Goal: Task Accomplishment & Management: Manage account settings

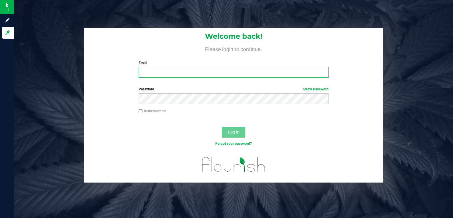
type input "[EMAIL_ADDRESS][DOMAIN_NAME]"
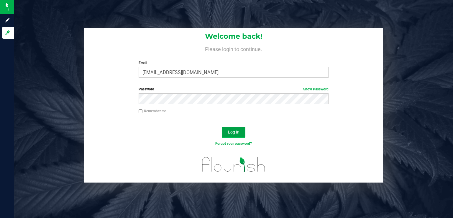
click at [230, 134] on span "Log In" at bounding box center [233, 131] width 11 height 5
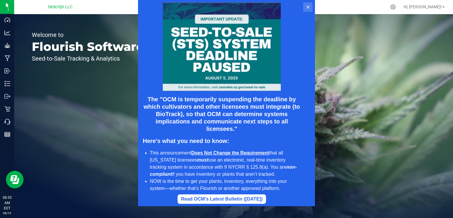
click at [308, 11] on button at bounding box center [307, 6] width 9 height 9
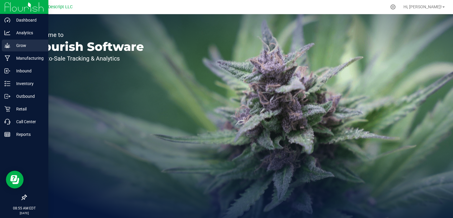
click at [15, 49] on p "Grow" at bounding box center [27, 45] width 35 height 7
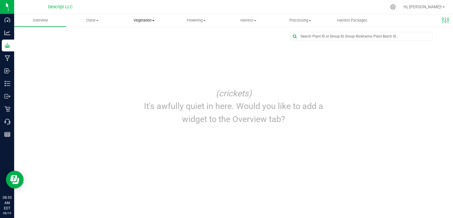
click at [142, 20] on span "Vegetation" at bounding box center [143, 20] width 51 height 5
click at [139, 36] on span "Veg groups" at bounding box center [136, 35] width 37 height 5
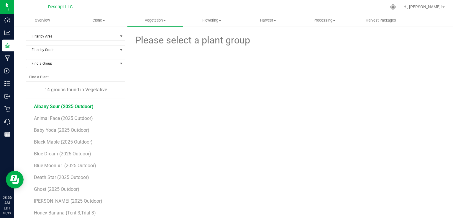
click at [82, 107] on span "Albany Sour (2025 Outdoor)" at bounding box center [64, 106] width 60 height 6
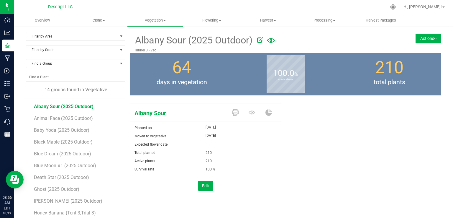
click at [425, 40] on button "Actions" at bounding box center [428, 38] width 26 height 9
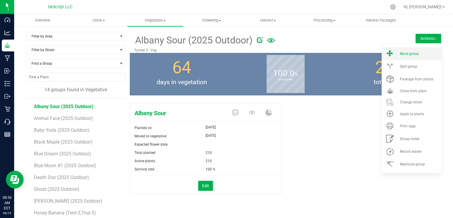
click at [417, 52] on div "Move group" at bounding box center [420, 54] width 40 height 4
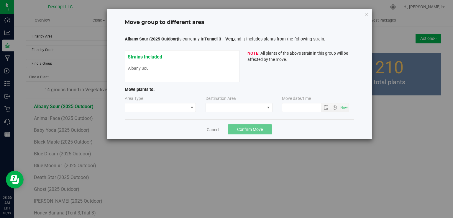
type input "[DATE] 8:56 AM"
click at [185, 106] on span at bounding box center [156, 107] width 63 height 8
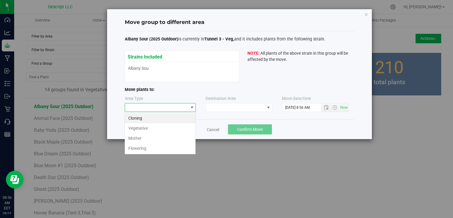
scroll to position [9, 71]
click at [164, 145] on li "Flowering" at bounding box center [160, 148] width 71 height 10
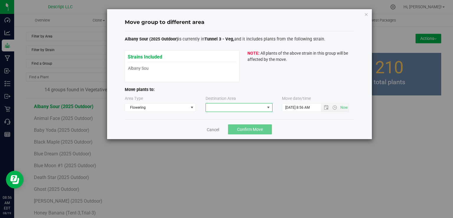
click at [230, 108] on span at bounding box center [235, 107] width 59 height 8
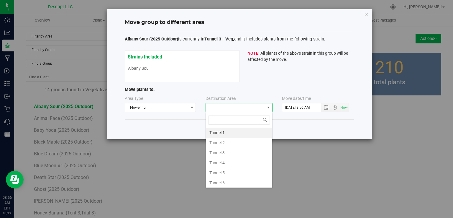
scroll to position [9, 67]
click at [226, 151] on li "Tunnel 3" at bounding box center [239, 152] width 66 height 10
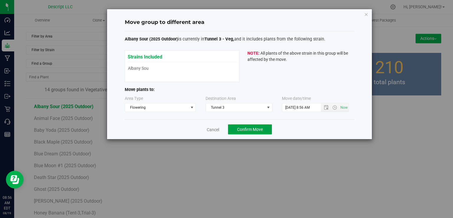
click at [267, 131] on button "Confirm Move" at bounding box center [250, 129] width 44 height 10
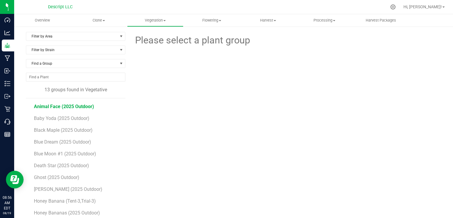
click at [87, 104] on span "Animal Face (2025 Outdoor)" at bounding box center [64, 106] width 60 height 6
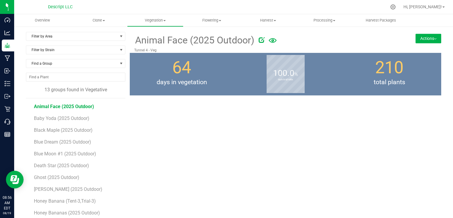
click at [434, 39] on img at bounding box center [435, 38] width 2 height 1
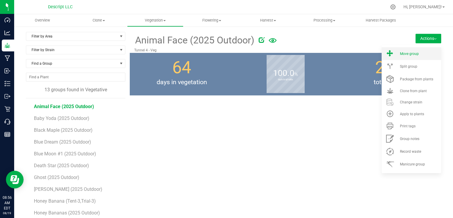
click at [406, 52] on span "Move group" at bounding box center [409, 54] width 19 height 4
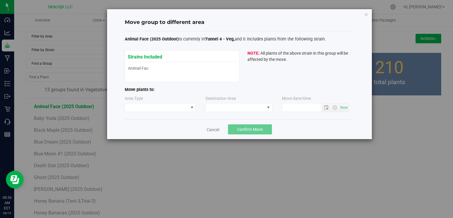
type input "[DATE] 8:56 AM"
click at [140, 108] on span at bounding box center [156, 107] width 63 height 8
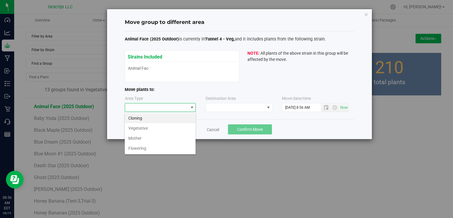
scroll to position [9, 71]
click at [144, 146] on li "Flowering" at bounding box center [160, 148] width 71 height 10
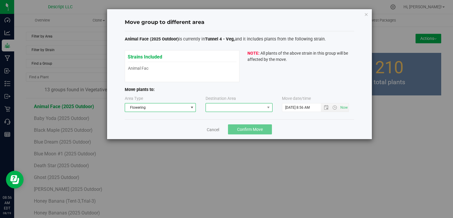
click at [237, 107] on span at bounding box center [235, 107] width 59 height 8
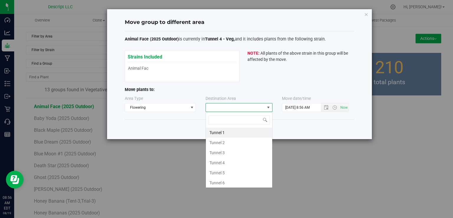
scroll to position [9, 67]
click at [233, 156] on li "Tunnel 3" at bounding box center [239, 152] width 66 height 10
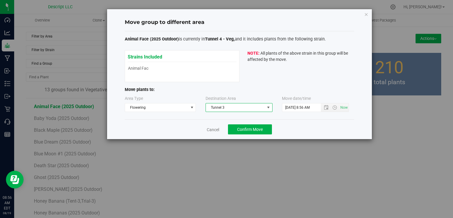
click at [246, 111] on span "Tunnel 3" at bounding box center [235, 107] width 59 height 8
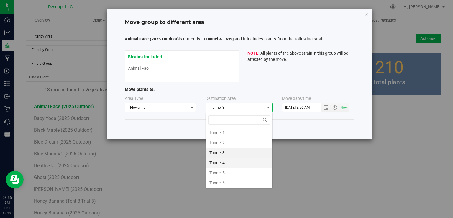
click at [220, 163] on li "Tunnel 4" at bounding box center [239, 162] width 66 height 10
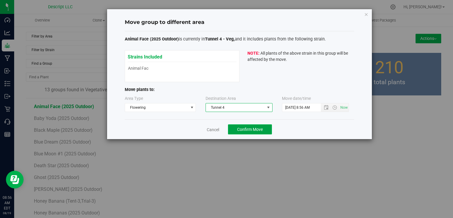
click at [250, 130] on span "Confirm Move" at bounding box center [250, 129] width 26 height 5
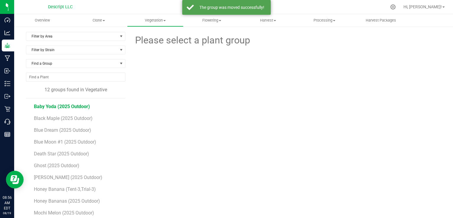
click at [58, 106] on span "Baby Yoda (2025 Outdoor)" at bounding box center [62, 106] width 56 height 6
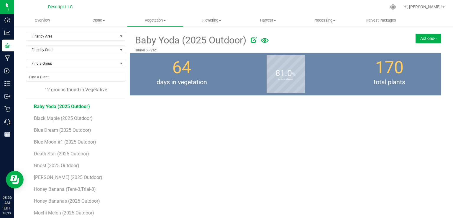
click at [426, 35] on button "Actions" at bounding box center [428, 38] width 26 height 9
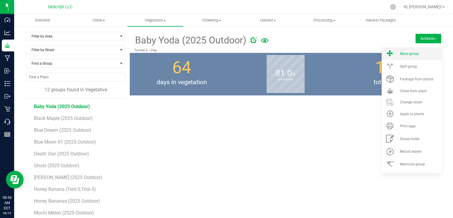
click at [417, 55] on div "Move group" at bounding box center [420, 54] width 40 height 4
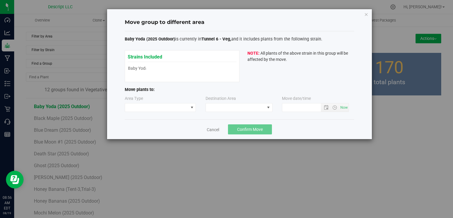
type input "[DATE] 8:56 AM"
click at [184, 110] on span at bounding box center [156, 107] width 63 height 8
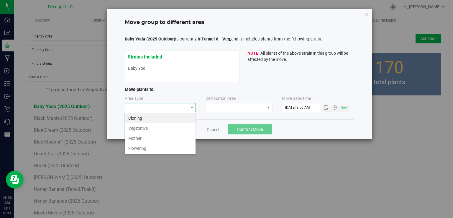
scroll to position [9, 71]
click at [177, 147] on li "Flowering" at bounding box center [160, 148] width 71 height 10
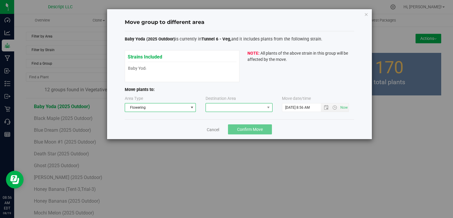
click at [231, 105] on span at bounding box center [235, 107] width 59 height 8
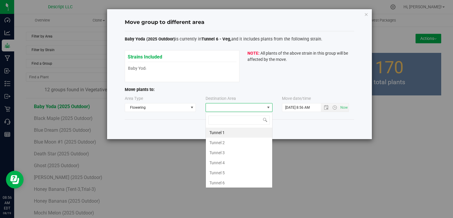
scroll to position [9, 67]
click at [221, 179] on li "Tunnel 6" at bounding box center [239, 182] width 66 height 10
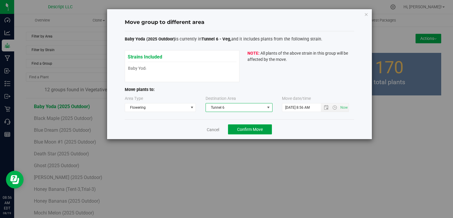
click at [253, 128] on span "Confirm Move" at bounding box center [250, 129] width 26 height 5
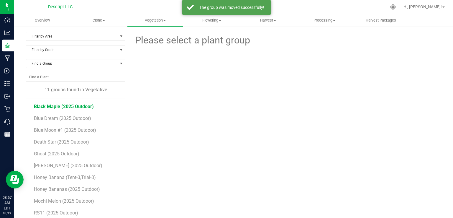
click at [79, 105] on span "Black Maple (2025 Outdoor)" at bounding box center [64, 106] width 60 height 6
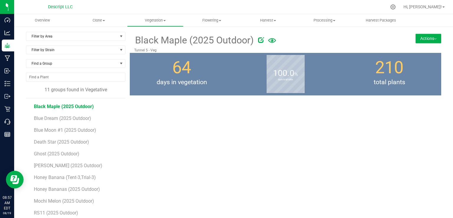
click at [418, 40] on button "Actions" at bounding box center [428, 38] width 26 height 9
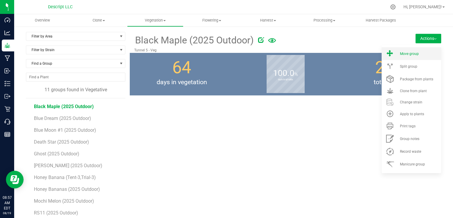
click at [402, 54] on span "Move group" at bounding box center [409, 54] width 19 height 4
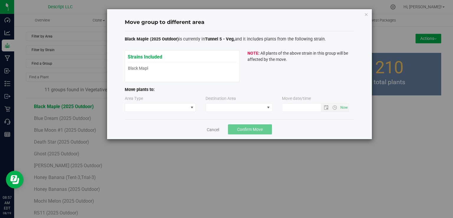
type input "[DATE] 8:57 AM"
click at [184, 104] on span at bounding box center [156, 107] width 63 height 8
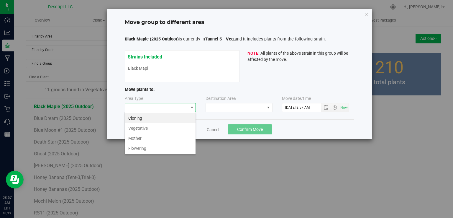
scroll to position [9, 71]
click at [166, 144] on li "Flowering" at bounding box center [160, 148] width 71 height 10
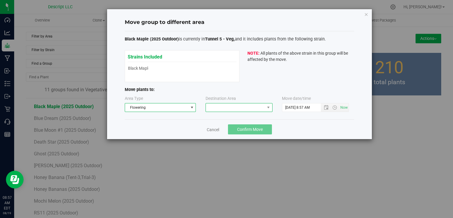
click at [228, 108] on span at bounding box center [235, 107] width 59 height 8
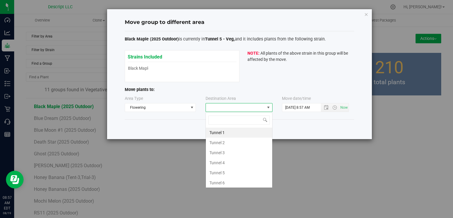
scroll to position [9, 67]
click at [223, 169] on li "Tunnel 5" at bounding box center [239, 172] width 66 height 10
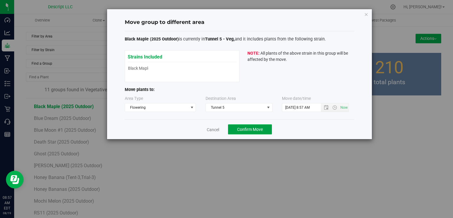
click at [251, 128] on span "Confirm Move" at bounding box center [250, 129] width 26 height 5
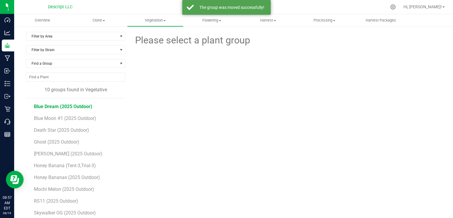
click at [73, 107] on span "Blue Dream (2025 Outdoor)" at bounding box center [63, 106] width 58 height 6
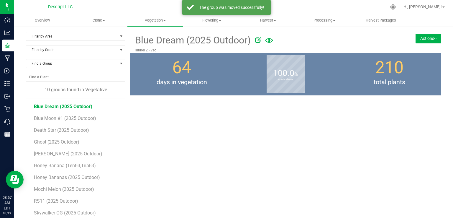
click at [431, 40] on button "Actions" at bounding box center [428, 38] width 26 height 9
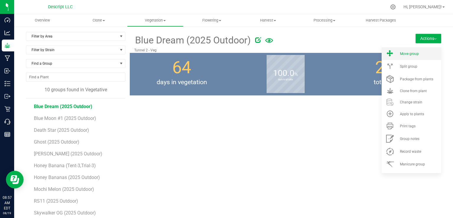
click at [398, 57] on li "Move group" at bounding box center [411, 53] width 60 height 13
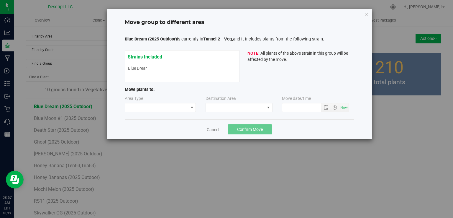
type input "[DATE] 8:57 AM"
click at [174, 106] on span at bounding box center [156, 107] width 63 height 8
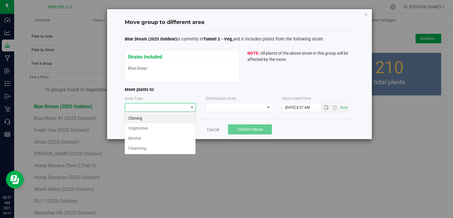
scroll to position [9, 71]
click at [165, 147] on li "Flowering" at bounding box center [160, 148] width 71 height 10
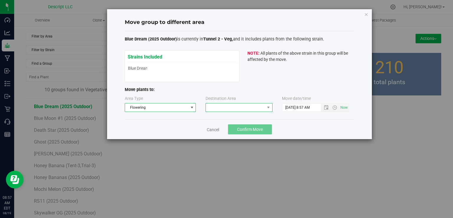
click at [227, 111] on span at bounding box center [235, 107] width 59 height 8
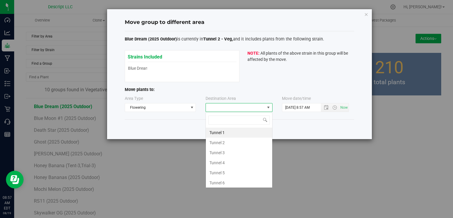
scroll to position [9, 67]
click at [228, 139] on li "Tunnel 2" at bounding box center [239, 142] width 66 height 10
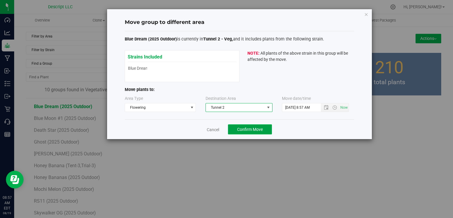
click at [263, 131] on button "Confirm Move" at bounding box center [250, 129] width 44 height 10
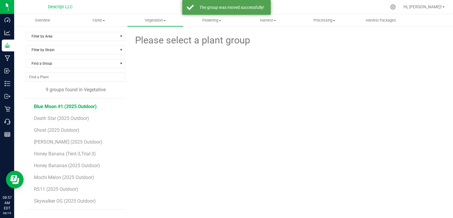
click at [64, 106] on span "Blue Moon #1 (2025 Outdoor)" at bounding box center [65, 106] width 63 height 6
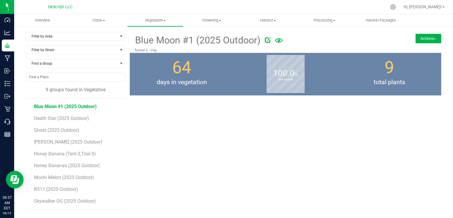
click at [423, 35] on button "Actions" at bounding box center [428, 38] width 26 height 9
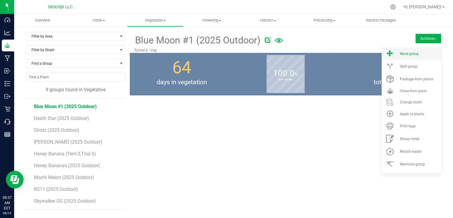
click at [416, 55] on span "Move group" at bounding box center [409, 54] width 19 height 4
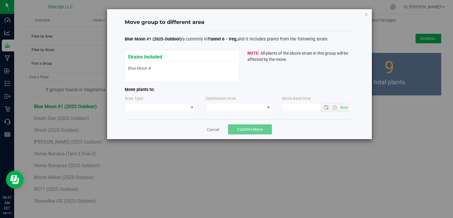
type input "[DATE] 8:57 AM"
click at [183, 106] on span at bounding box center [156, 107] width 63 height 8
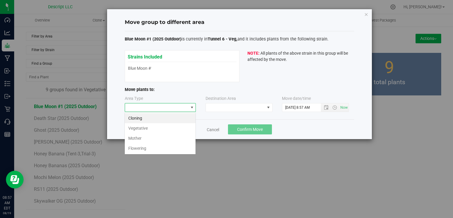
scroll to position [9, 71]
click at [171, 144] on li "Flowering" at bounding box center [160, 148] width 71 height 10
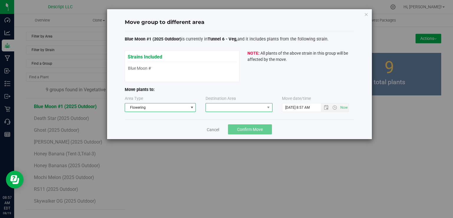
click at [244, 104] on span at bounding box center [235, 107] width 59 height 8
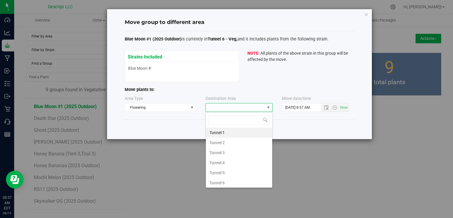
scroll to position [9, 67]
click at [231, 181] on li "Tunnel 6" at bounding box center [239, 182] width 66 height 10
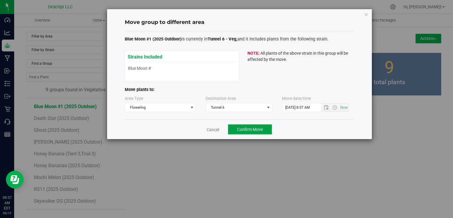
click at [247, 128] on span "Confirm Move" at bounding box center [250, 129] width 26 height 5
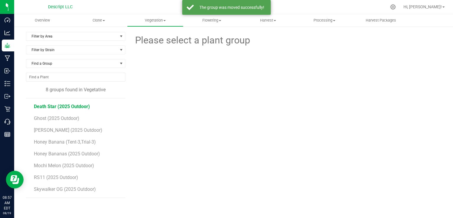
click at [64, 105] on span "Death Star (2025 Outdoor)" at bounding box center [62, 106] width 56 height 6
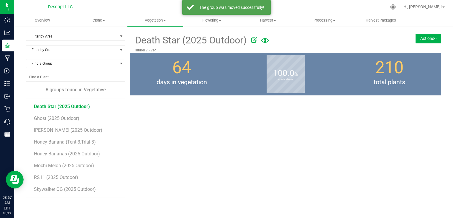
click at [424, 38] on button "Actions" at bounding box center [428, 38] width 26 height 9
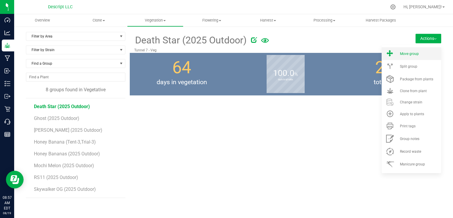
click at [406, 55] on span "Move group" at bounding box center [409, 54] width 19 height 4
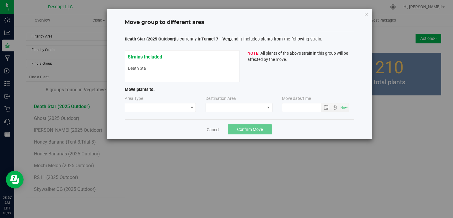
type input "[DATE] 8:57 AM"
click at [187, 109] on span at bounding box center [156, 107] width 63 height 8
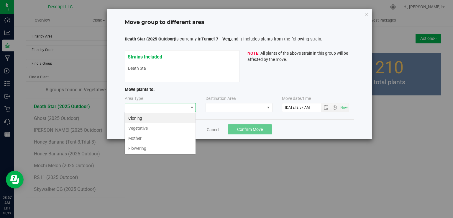
scroll to position [9, 71]
click at [175, 146] on li "Flowering" at bounding box center [160, 148] width 71 height 10
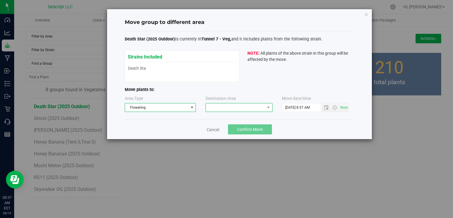
click at [244, 103] on span at bounding box center [235, 107] width 59 height 8
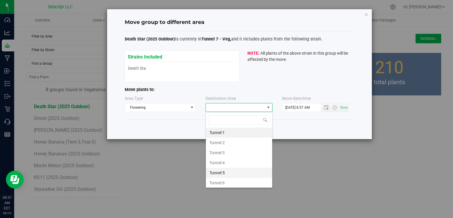
scroll to position [10, 0]
click at [233, 179] on li "Tunnel 7" at bounding box center [239, 182] width 66 height 10
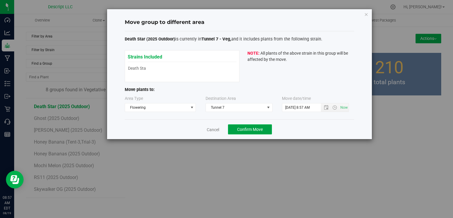
click at [258, 125] on button "Confirm Move" at bounding box center [250, 129] width 44 height 10
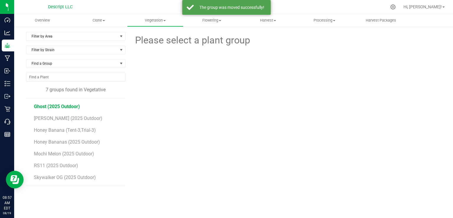
click at [77, 108] on span "Ghost (2025 Outdoor)" at bounding box center [57, 106] width 46 height 6
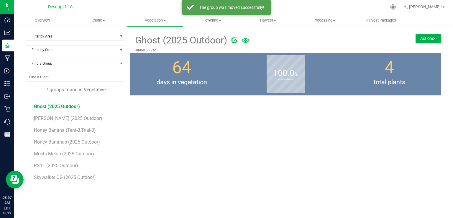
click at [429, 37] on button "Actions" at bounding box center [428, 38] width 26 height 9
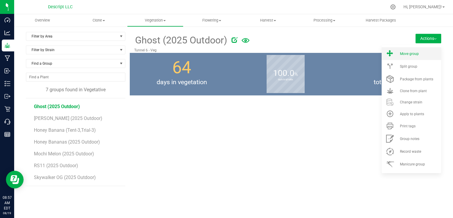
click at [419, 53] on div "Move group" at bounding box center [420, 54] width 40 height 4
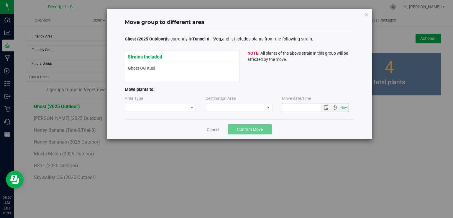
type input "[DATE] 8:57 AM"
click at [172, 106] on span at bounding box center [156, 107] width 63 height 8
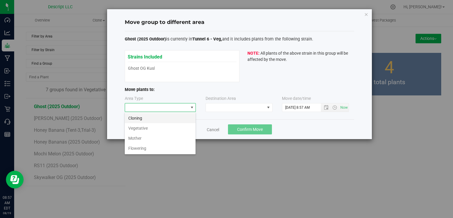
scroll to position [9, 71]
click at [164, 148] on li "Flowering" at bounding box center [160, 148] width 71 height 10
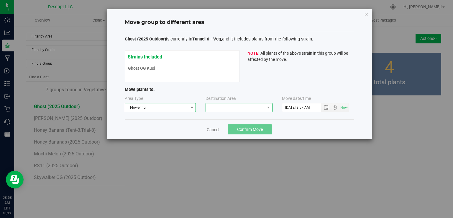
click at [247, 104] on span at bounding box center [235, 107] width 59 height 8
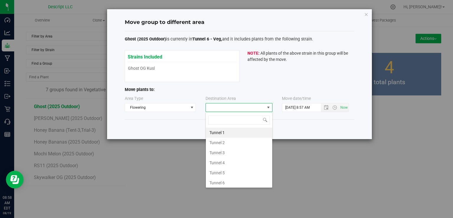
scroll to position [9, 67]
click at [235, 183] on li "Tunnel 6" at bounding box center [239, 182] width 66 height 10
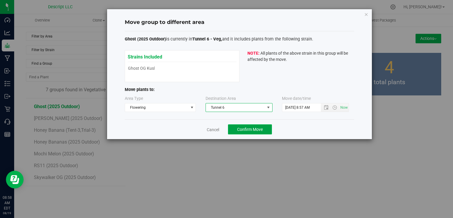
click at [258, 128] on span "Confirm Move" at bounding box center [250, 129] width 26 height 5
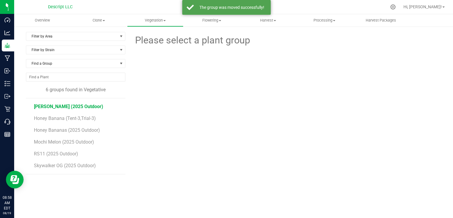
click at [83, 107] on span "[PERSON_NAME] (2025 Outdoor)" at bounding box center [68, 106] width 69 height 6
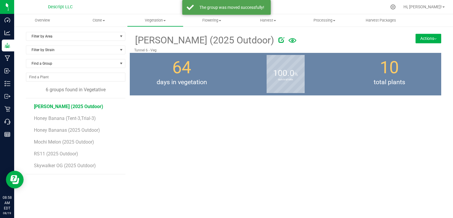
click at [430, 40] on button "Actions" at bounding box center [428, 38] width 26 height 9
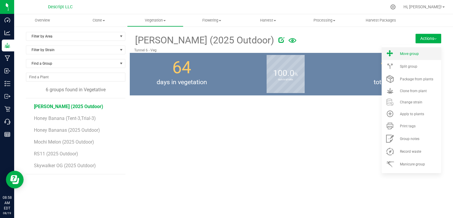
click at [403, 57] on li "Move group" at bounding box center [411, 53] width 60 height 13
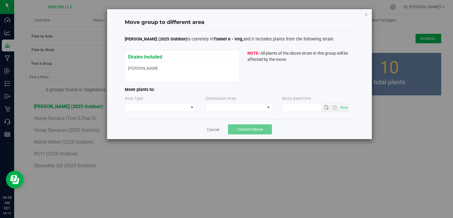
type input "[DATE] 8:58 AM"
click at [180, 107] on span at bounding box center [156, 107] width 63 height 8
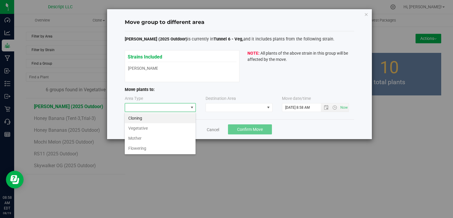
scroll to position [9, 71]
click at [166, 149] on li "Flowering" at bounding box center [160, 148] width 71 height 10
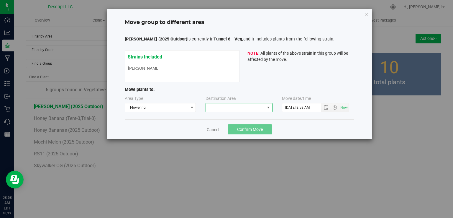
click at [242, 108] on span at bounding box center [235, 107] width 59 height 8
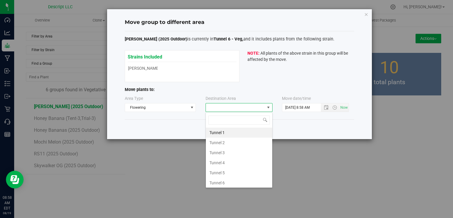
scroll to position [9, 67]
click at [232, 179] on li "Tunnel 6" at bounding box center [239, 182] width 66 height 10
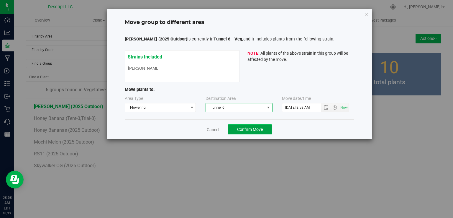
click at [261, 131] on span "Confirm Move" at bounding box center [250, 129] width 26 height 5
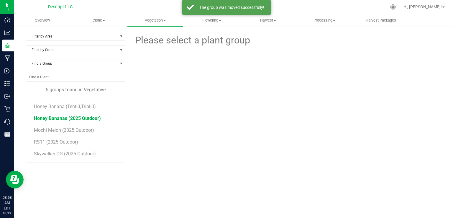
click at [95, 119] on span "Honey Bananas (2025 Outdoor)" at bounding box center [67, 118] width 67 height 6
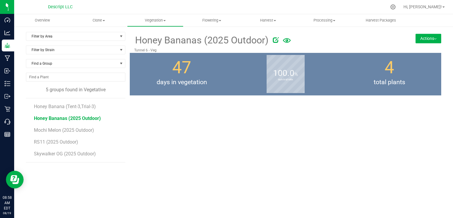
click at [428, 39] on button "Actions" at bounding box center [428, 38] width 26 height 9
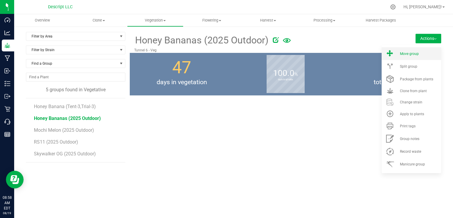
click at [416, 59] on li "Move group" at bounding box center [411, 53] width 60 height 13
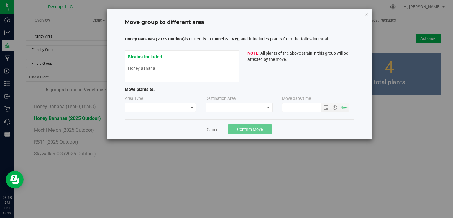
type input "[DATE] 8:58 AM"
click at [188, 105] on span at bounding box center [191, 107] width 7 height 8
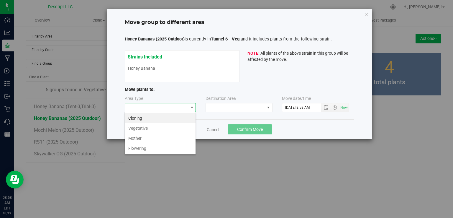
scroll to position [9, 71]
click at [169, 145] on li "Flowering" at bounding box center [160, 148] width 71 height 10
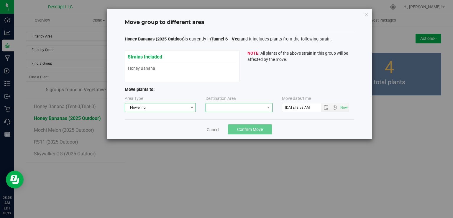
click at [228, 105] on span at bounding box center [235, 107] width 59 height 8
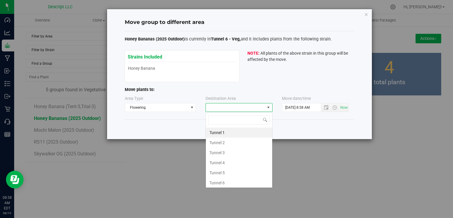
scroll to position [9, 67]
click at [218, 184] on li "Tunnel 6" at bounding box center [239, 182] width 66 height 10
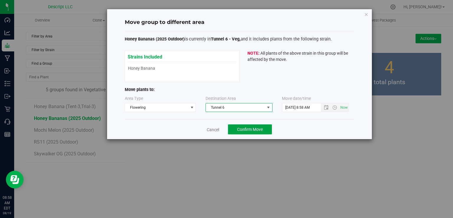
click at [259, 126] on button "Confirm Move" at bounding box center [250, 129] width 44 height 10
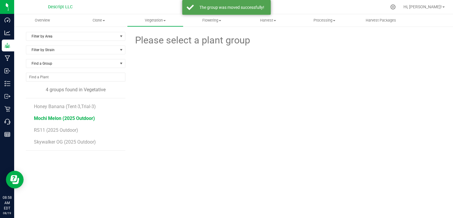
click at [83, 118] on span "Mochi Melon (2025 Outdoor)" at bounding box center [64, 118] width 61 height 6
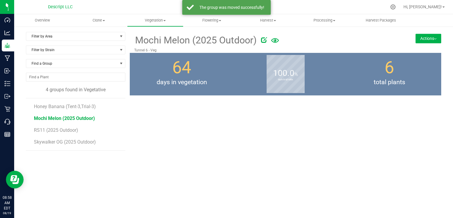
click at [420, 37] on button "Actions" at bounding box center [428, 38] width 26 height 9
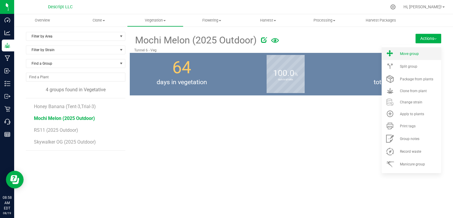
click at [413, 56] on li "Move group" at bounding box center [411, 53] width 60 height 13
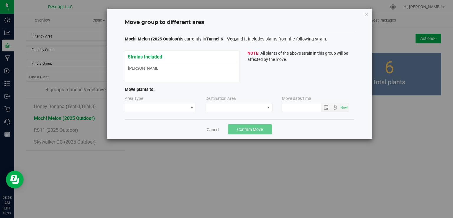
type input "[DATE] 8:58 AM"
click at [179, 105] on span at bounding box center [156, 107] width 63 height 8
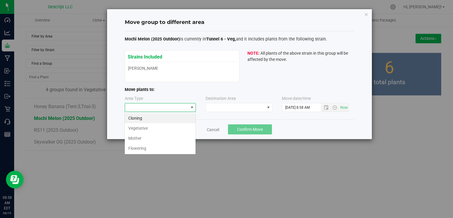
scroll to position [9, 71]
click at [159, 144] on li "Flowering" at bounding box center [160, 148] width 71 height 10
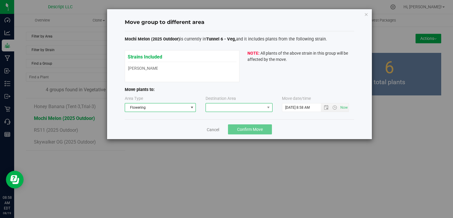
click at [226, 108] on span at bounding box center [235, 107] width 59 height 8
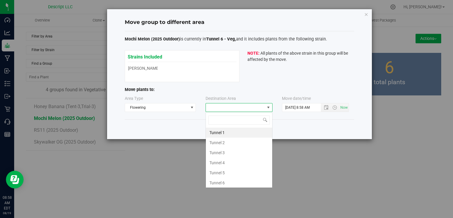
scroll to position [9, 67]
click at [231, 182] on li "Tunnel 6" at bounding box center [239, 182] width 66 height 10
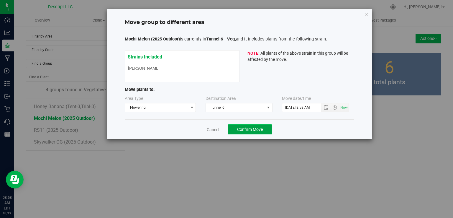
click at [257, 127] on span "Confirm Move" at bounding box center [250, 129] width 26 height 5
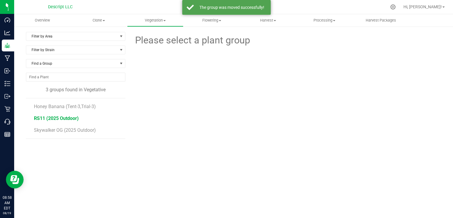
click at [75, 119] on span "RS11 (2025 Outdoor)" at bounding box center [56, 118] width 45 height 6
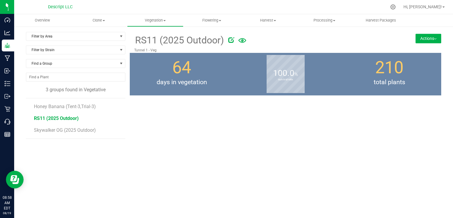
click at [428, 39] on button "Actions" at bounding box center [428, 38] width 26 height 9
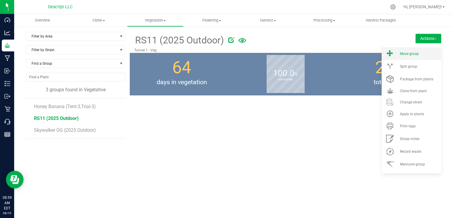
click at [407, 53] on span "Move group" at bounding box center [409, 54] width 19 height 4
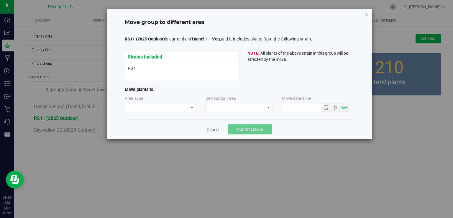
type input "[DATE] 8:59 AM"
click at [182, 99] on div "Area Type" at bounding box center [161, 103] width 72 height 17
click at [180, 116] on div "RS11 (2025 Outdoor) is currently in Tunnel 1 - Veg, and it includes plants from…" at bounding box center [239, 75] width 229 height 88
click at [181, 108] on span at bounding box center [156, 107] width 63 height 8
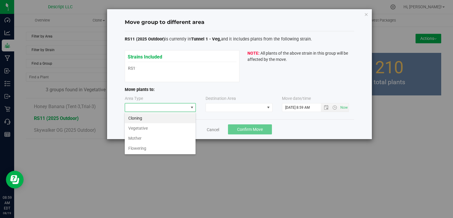
scroll to position [9, 71]
click at [164, 145] on li "Flowering" at bounding box center [160, 148] width 71 height 10
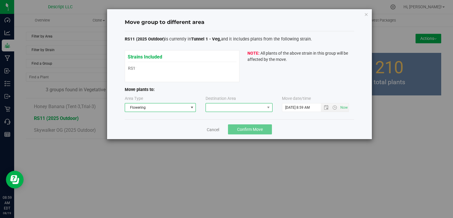
click at [232, 106] on span at bounding box center [235, 107] width 59 height 8
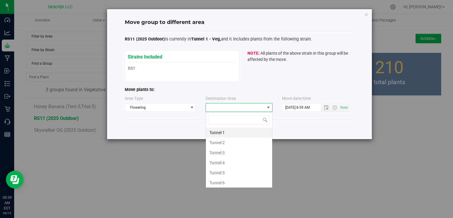
scroll to position [9, 67]
click at [230, 129] on li "Tunnel 1" at bounding box center [239, 132] width 66 height 10
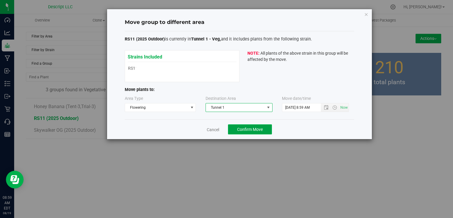
click at [258, 127] on span "Confirm Move" at bounding box center [250, 129] width 26 height 5
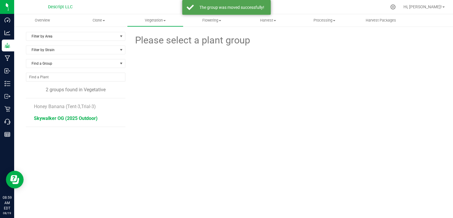
click at [87, 117] on span "Skywalker OG (2025 Outdoor)" at bounding box center [66, 118] width 64 height 6
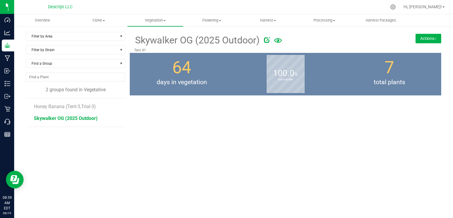
click at [436, 39] on button "Actions" at bounding box center [428, 38] width 26 height 9
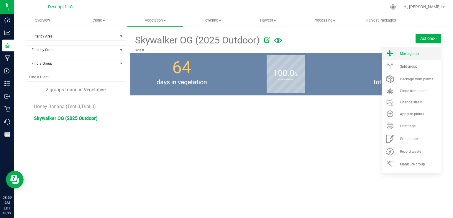
click at [419, 56] on li "Move group" at bounding box center [411, 53] width 60 height 13
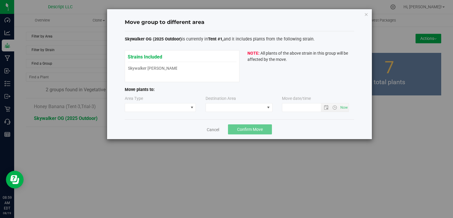
type input "[DATE] 8:59 AM"
click at [171, 106] on span at bounding box center [156, 107] width 63 height 8
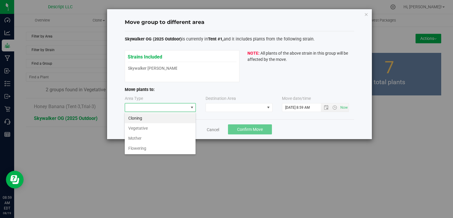
scroll to position [9, 71]
click at [170, 145] on li "Flowering" at bounding box center [160, 148] width 71 height 10
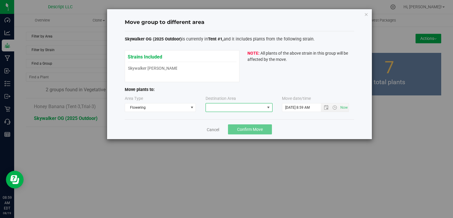
click at [222, 106] on span at bounding box center [235, 107] width 59 height 8
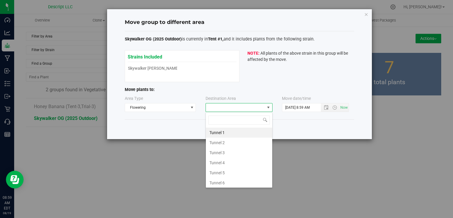
scroll to position [9, 67]
click at [230, 179] on li "Tunnel 6" at bounding box center [239, 182] width 66 height 10
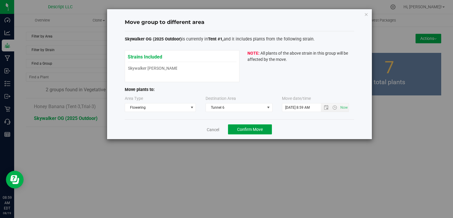
click at [252, 125] on button "Confirm Move" at bounding box center [250, 129] width 44 height 10
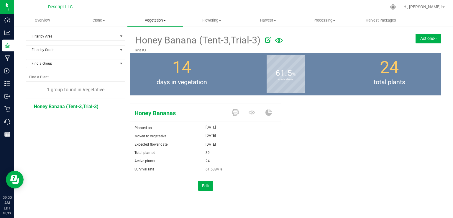
click at [152, 20] on span "Vegetation" at bounding box center [155, 20] width 56 height 5
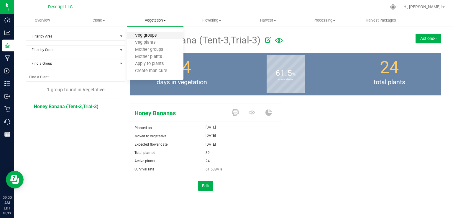
click at [150, 37] on span "Veg groups" at bounding box center [145, 35] width 37 height 5
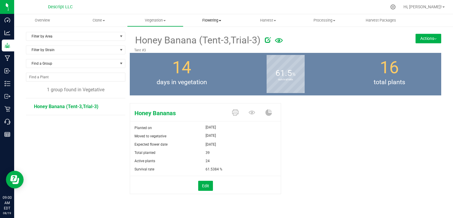
click at [200, 19] on span "Flowering" at bounding box center [212, 20] width 56 height 5
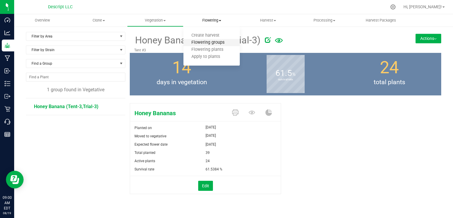
click at [202, 43] on span "Flowering groups" at bounding box center [207, 42] width 49 height 5
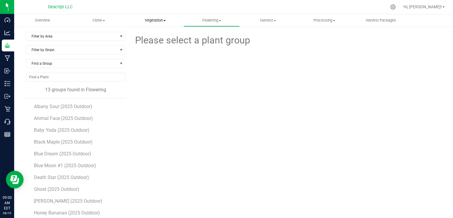
click at [164, 17] on uib-tab-heading "Vegetation Veg groups Veg plants Mother groups Mother plants Apply to plants Cr…" at bounding box center [155, 20] width 56 height 12
click at [110, 18] on span "Clone" at bounding box center [99, 20] width 56 height 5
click at [138, 19] on span "Vegetation" at bounding box center [155, 20] width 56 height 5
click at [232, 76] on div at bounding box center [285, 72] width 160 height 51
